Goal: Task Accomplishment & Management: Manage account settings

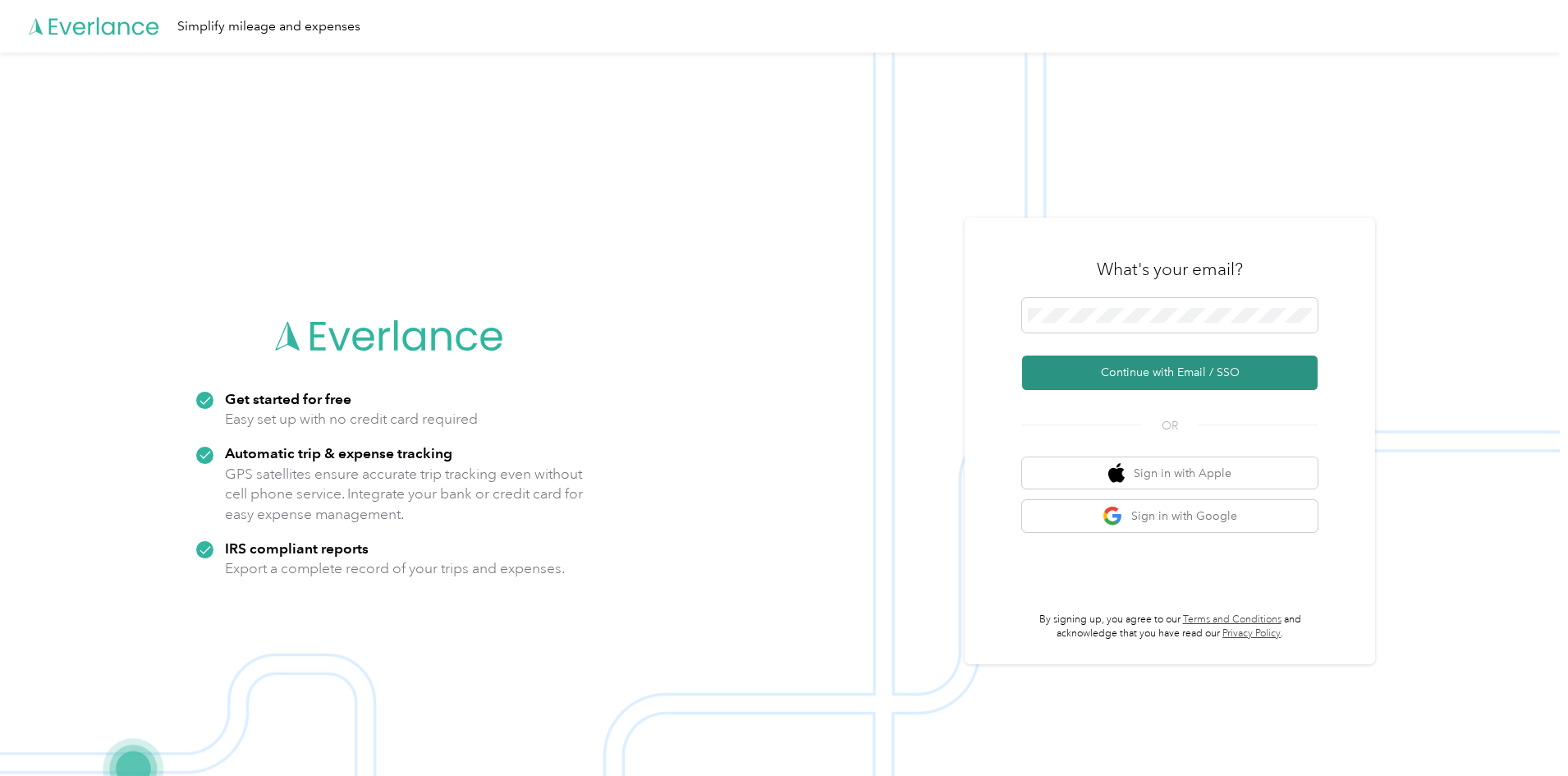
click at [1160, 369] on button "Continue with Email / SSO" at bounding box center [1169, 372] width 295 height 34
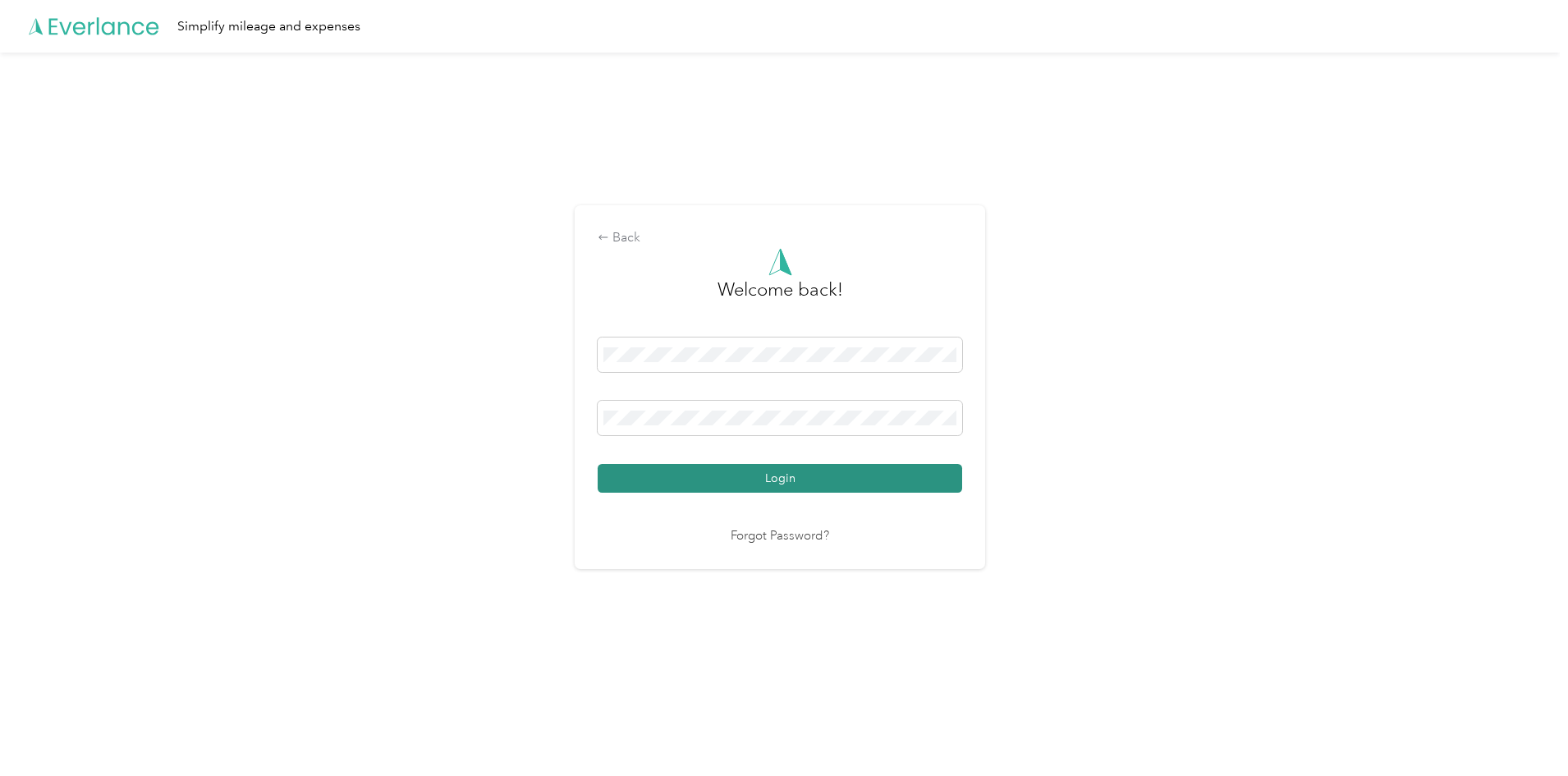
click at [851, 481] on button "Login" at bounding box center [780, 478] width 364 height 29
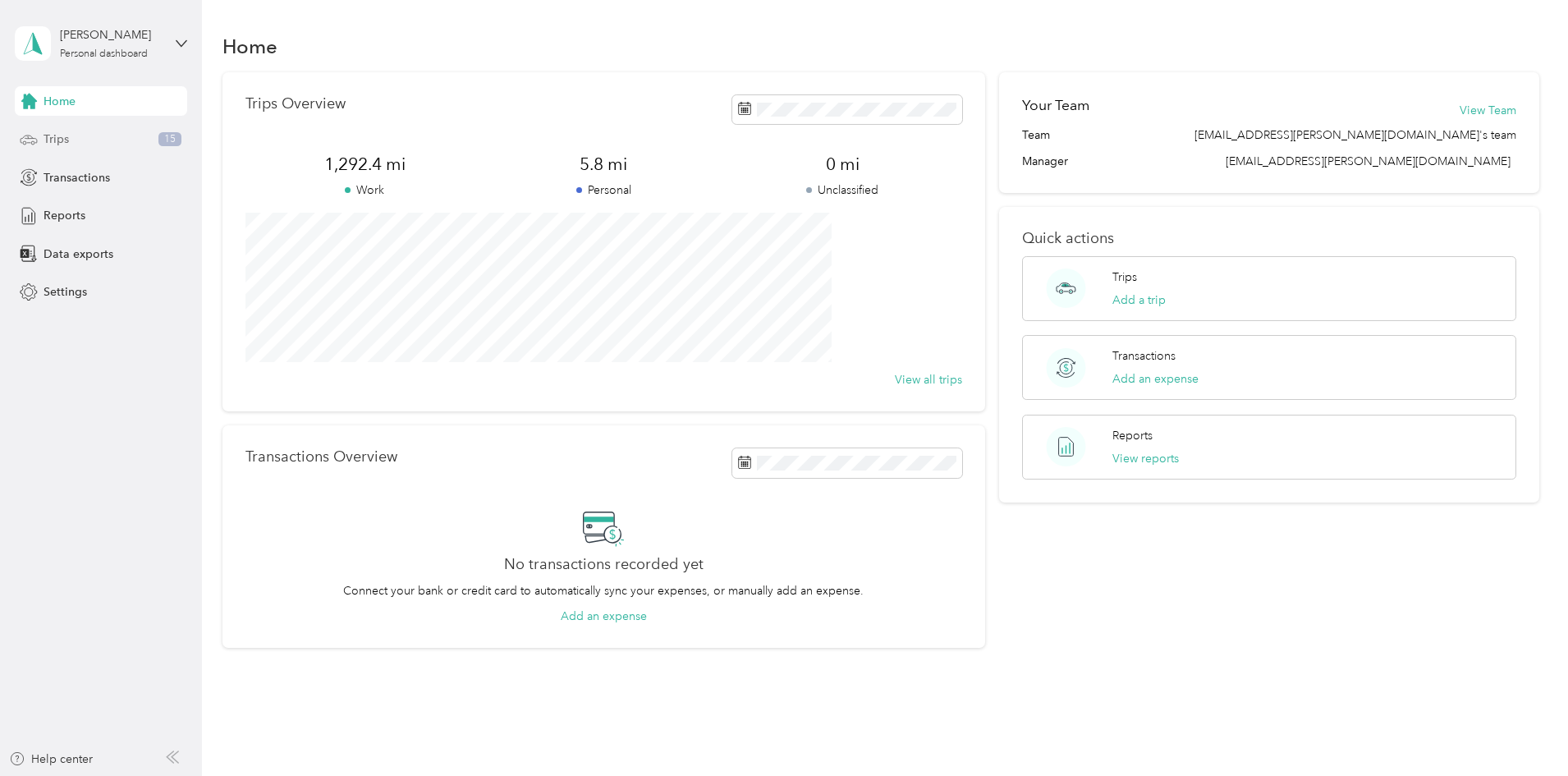
click at [63, 137] on span "Trips" at bounding box center [56, 140] width 26 height 18
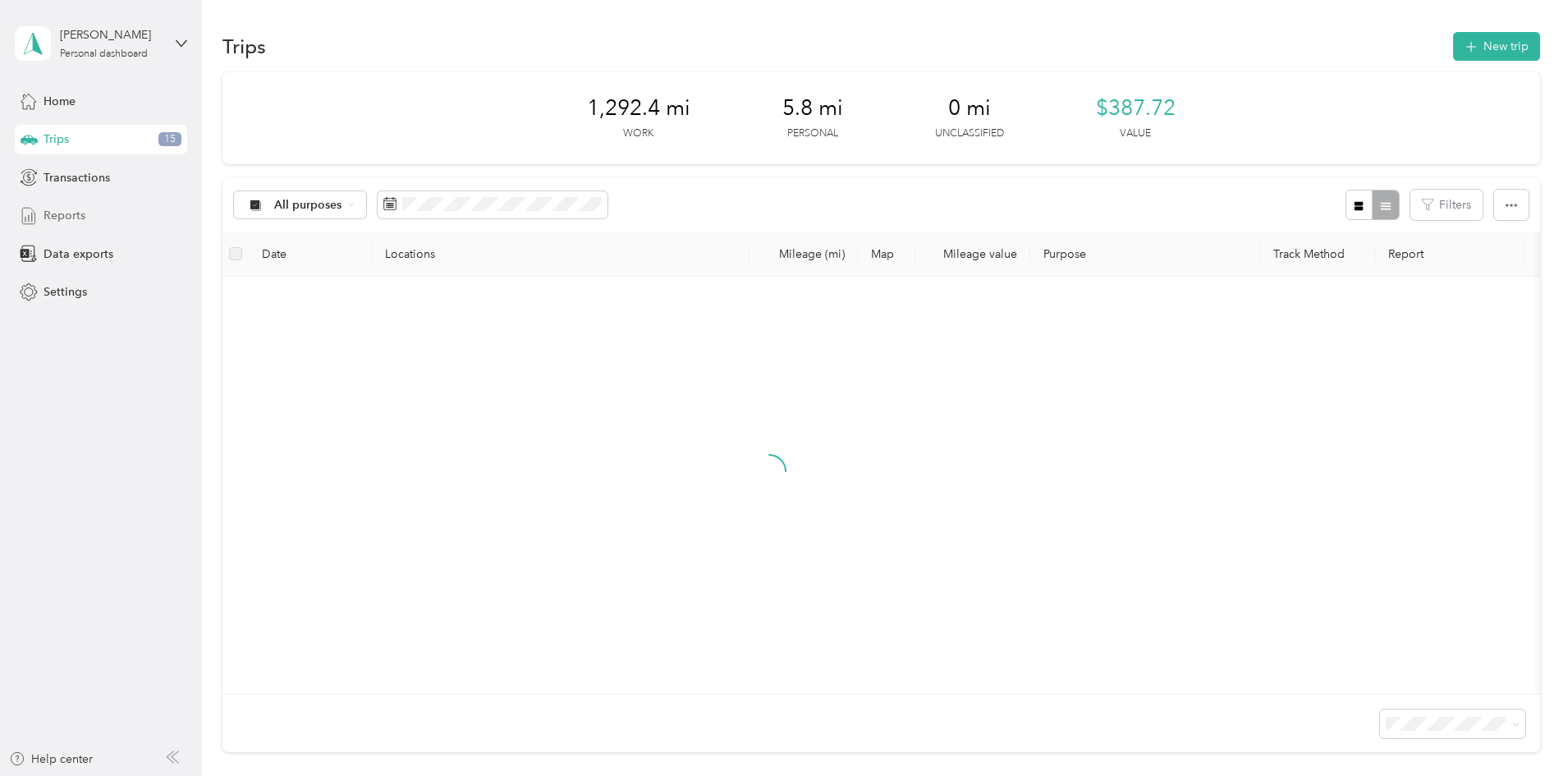
click at [82, 204] on div "Reports" at bounding box center [101, 216] width 172 height 29
